Goal: Obtain resource: Download file/media

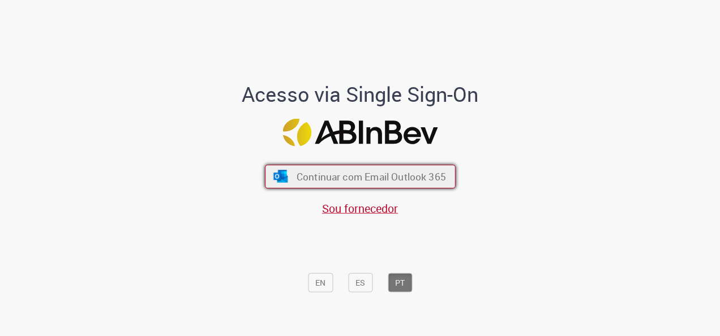
click at [369, 177] on span "Continuar com Email Outlook 365" at bounding box center [370, 176] width 149 height 13
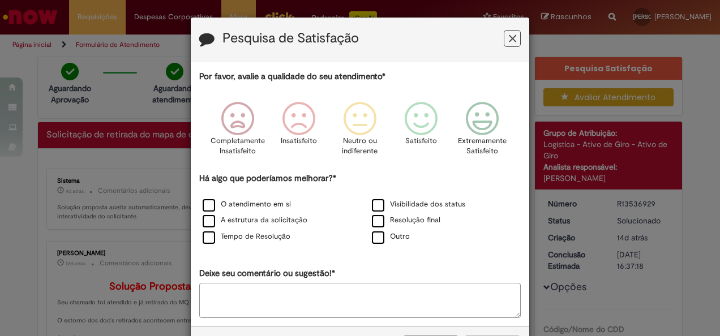
click at [509, 42] on icon "Feedback" at bounding box center [512, 39] width 7 height 12
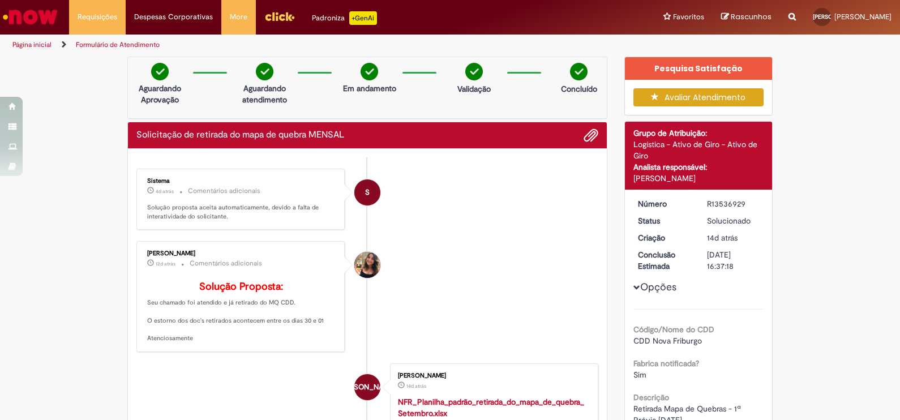
click at [720, 187] on div "Verificar Código de Barras Aguardando Aprovação Aguardando atendimento Em andam…" at bounding box center [450, 360] width 900 height 607
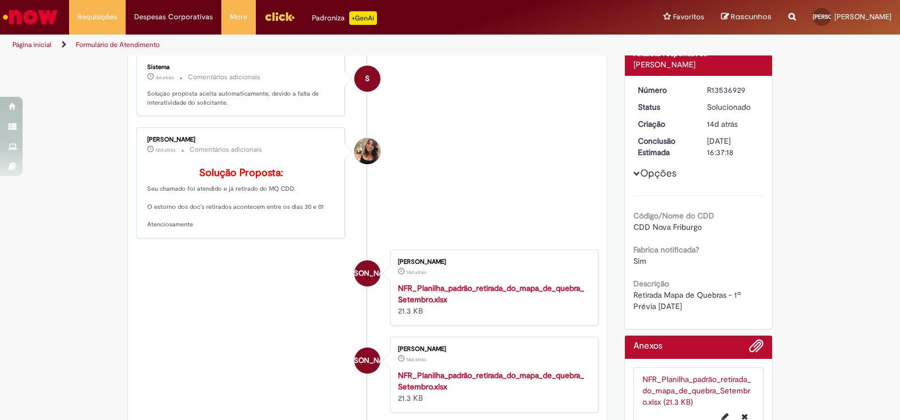
scroll to position [212, 0]
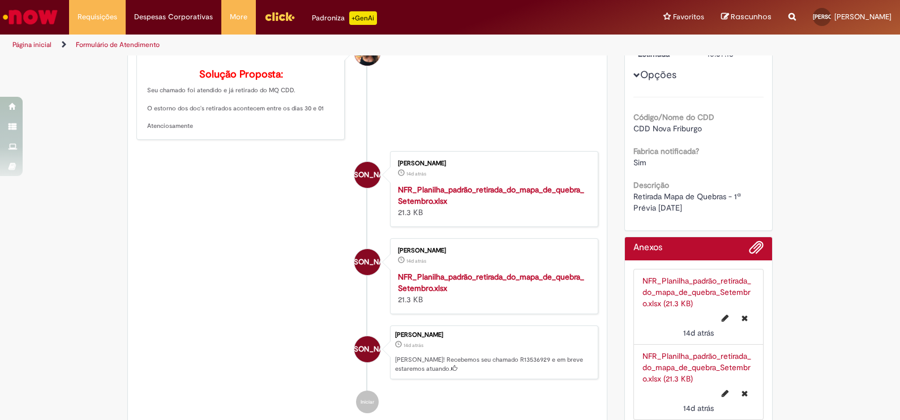
click at [504, 197] on div "[PERSON_NAME] 14d atrás 14 dias atrás NFR_Planilha_padrão_retirada_do_mapa_de_q…" at bounding box center [495, 189] width 202 height 69
click at [511, 202] on strong "NFR_Planilha_padrão_retirada_do_mapa_de_quebra_Setembro.xlsx" at bounding box center [491, 196] width 186 height 22
